Goal: Information Seeking & Learning: Learn about a topic

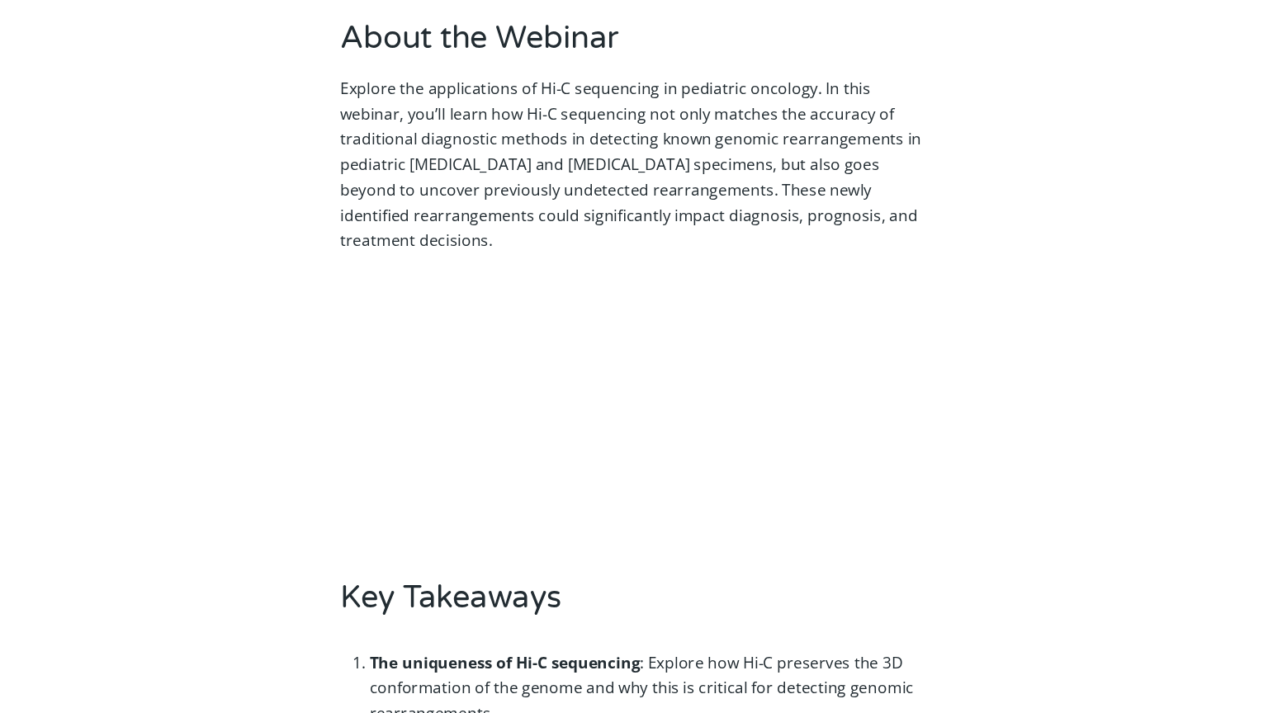
scroll to position [657, 0]
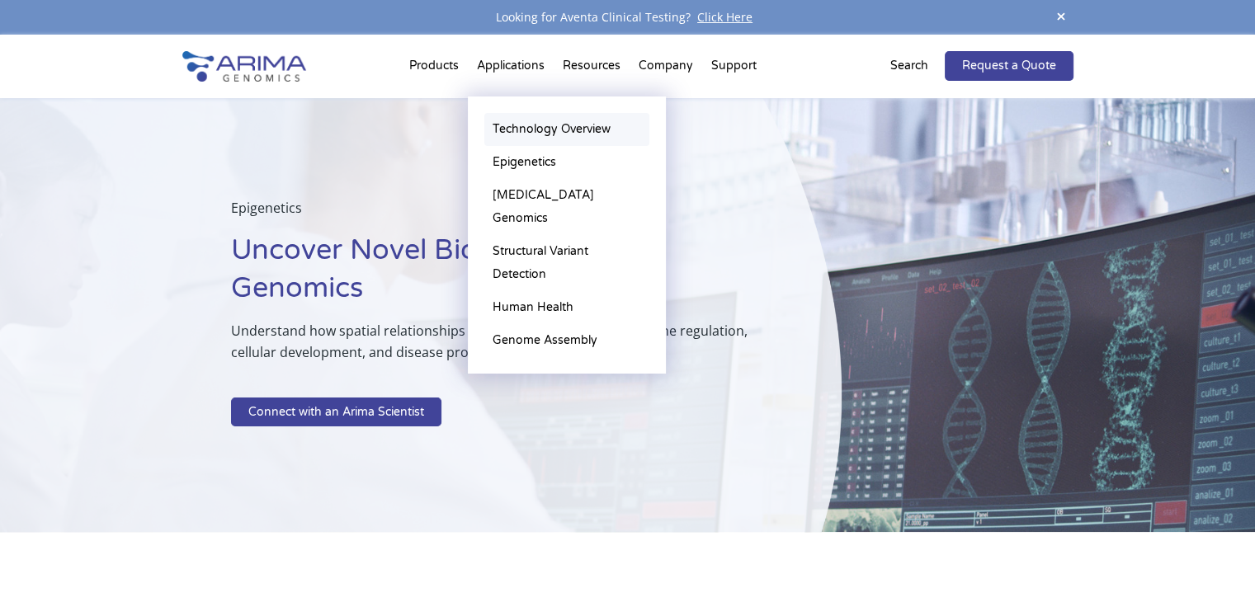
click at [521, 126] on link "Technology Overview" at bounding box center [566, 129] width 165 height 33
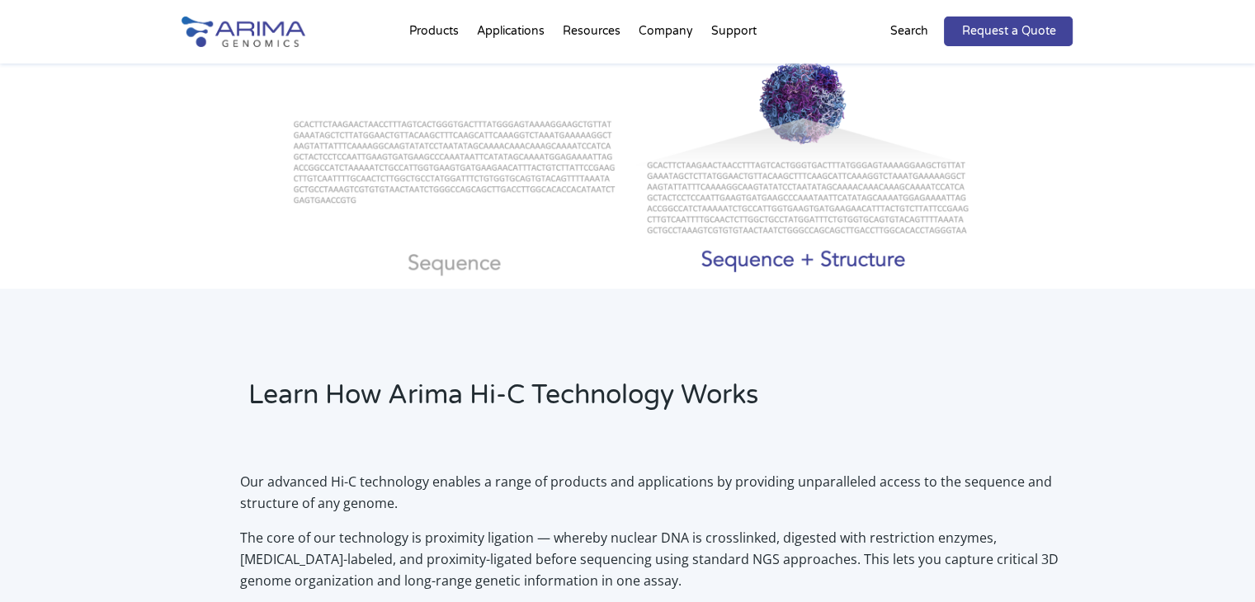
scroll to position [826, 0]
